Goal: Information Seeking & Learning: Learn about a topic

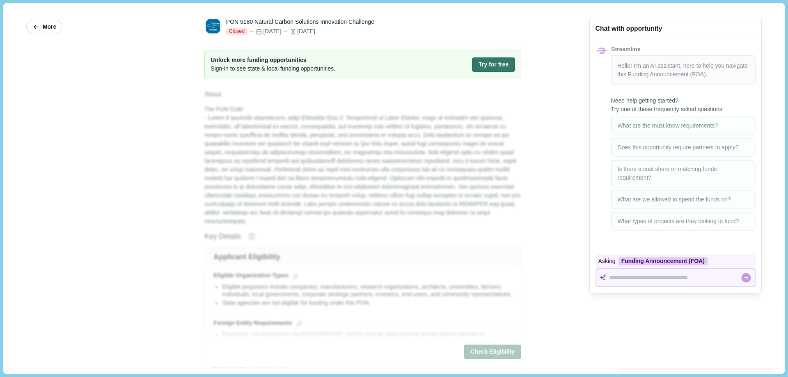
click at [46, 25] on span "More" at bounding box center [50, 26] width 14 height 7
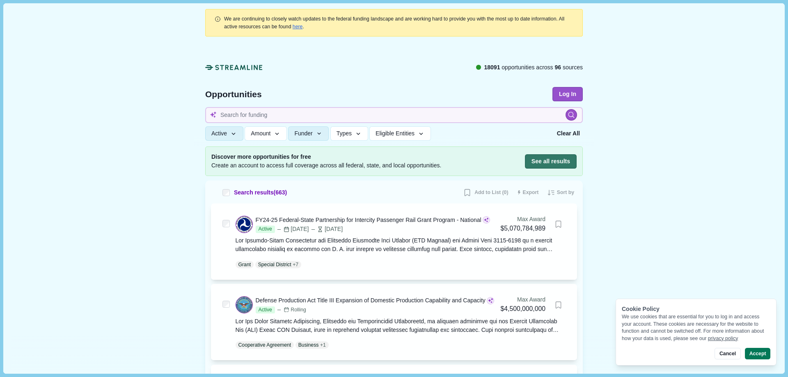
drag, startPoint x: 3, startPoint y: 0, endPoint x: 282, endPoint y: 65, distance: 286.3
click at [282, 65] on div "18091 opportunities across 96 sources" at bounding box center [394, 73] width 378 height 20
